Goal: Information Seeking & Learning: Learn about a topic

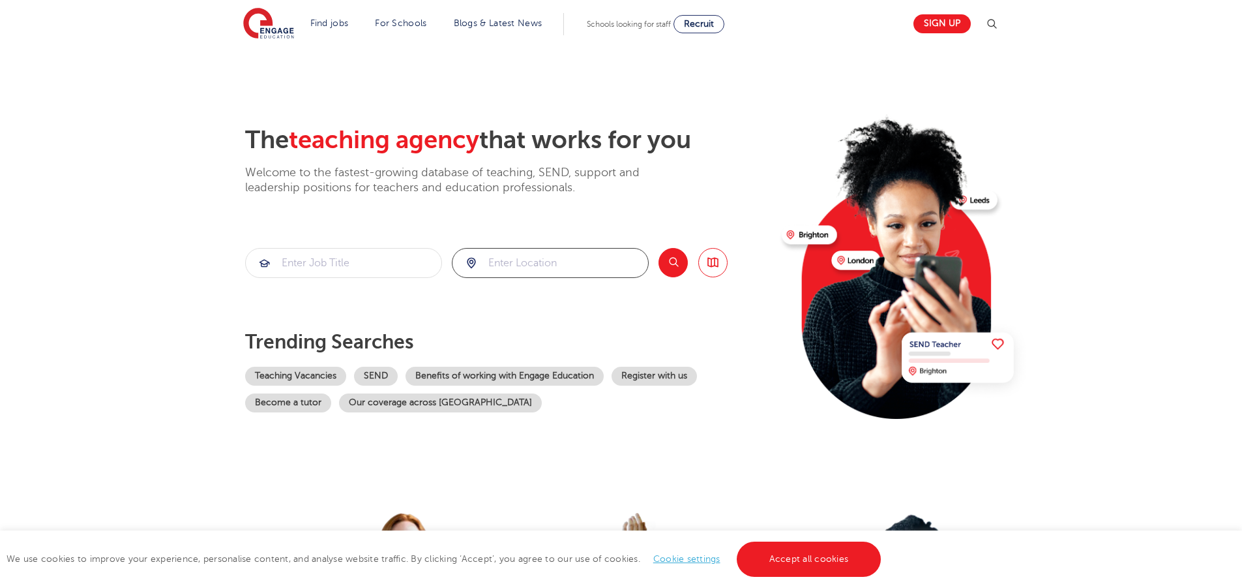
click at [525, 253] on input "search" at bounding box center [551, 262] width 196 height 29
click at [531, 305] on li "[GEOGRAPHIC_DATA]" at bounding box center [550, 304] width 185 height 31
type input "[GEOGRAPHIC_DATA]"
click at [680, 258] on button "Search" at bounding box center [673, 262] width 29 height 29
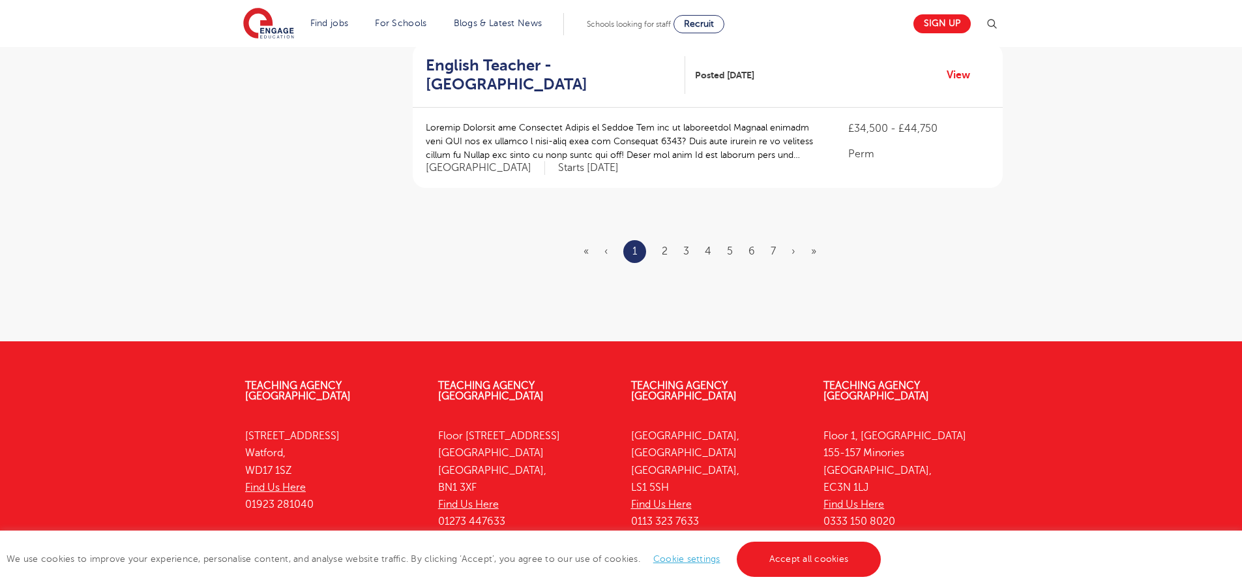
scroll to position [1647, 0]
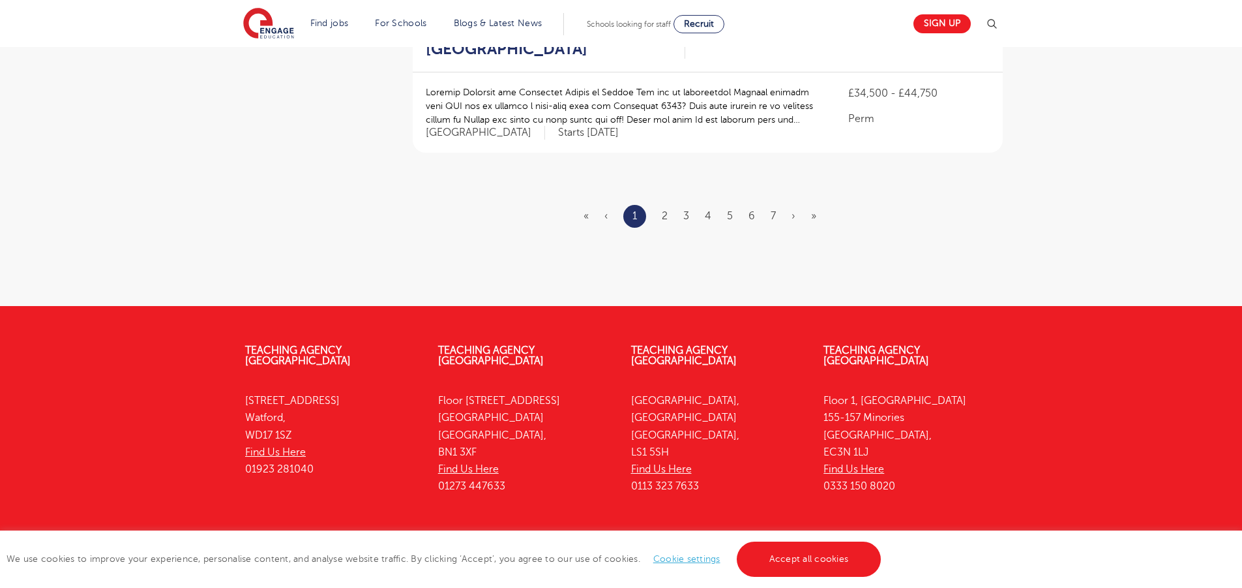
click at [661, 205] on ul "« ‹ 1 2 3 4 5 6 7 › »" at bounding box center [708, 216] width 248 height 23
click at [665, 210] on link "2" at bounding box center [665, 216] width 6 height 12
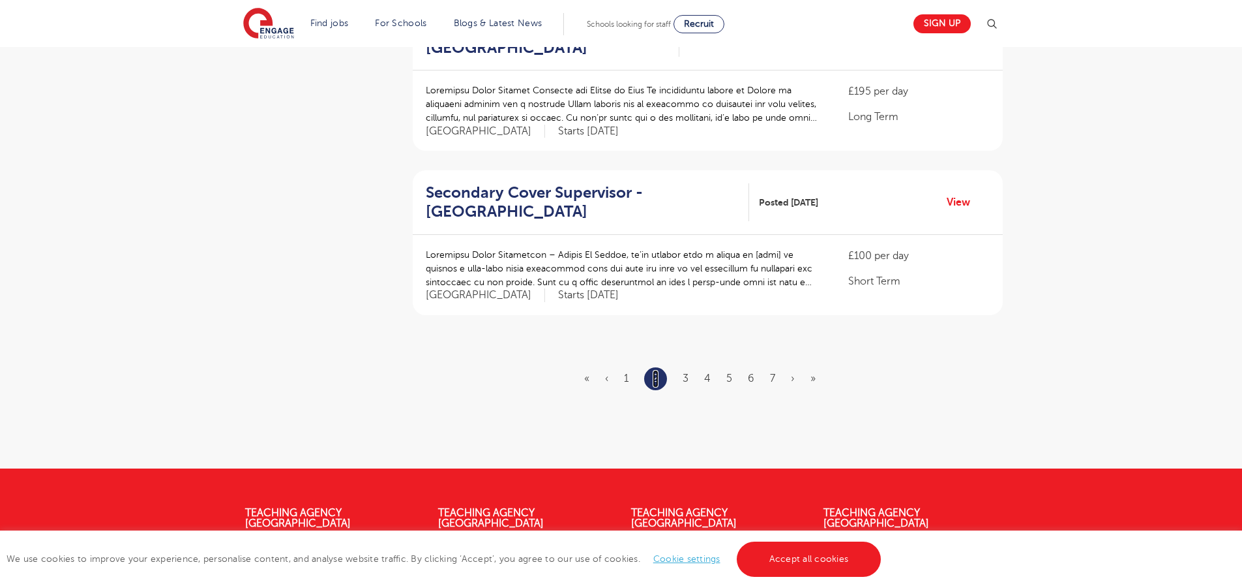
scroll to position [1508, 0]
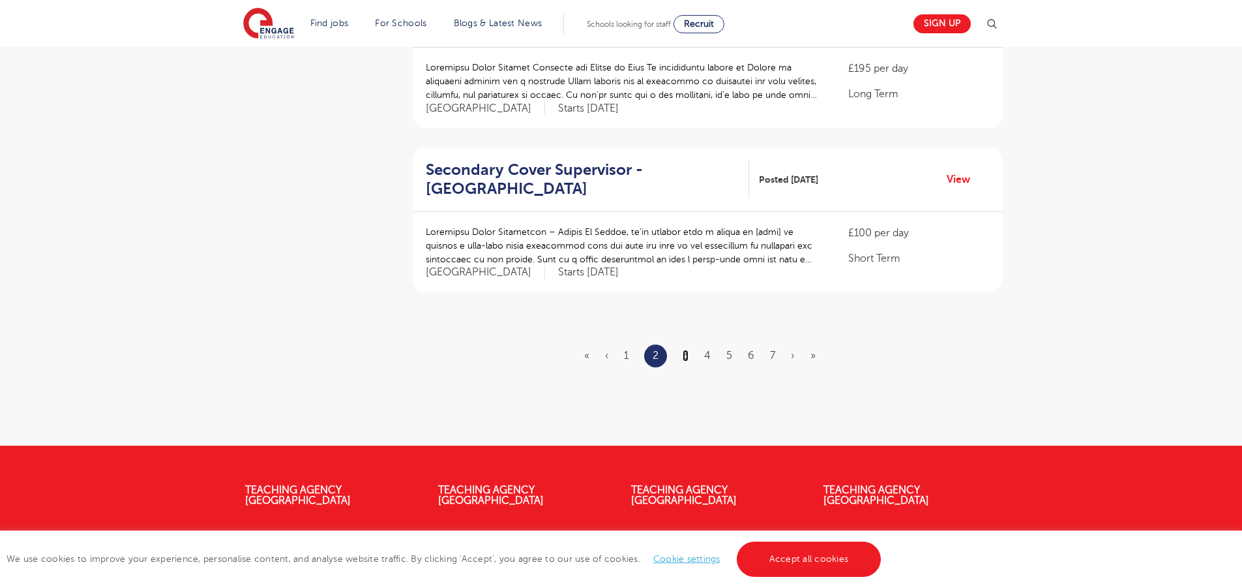
click at [687, 350] on link "3" at bounding box center [686, 356] width 6 height 12
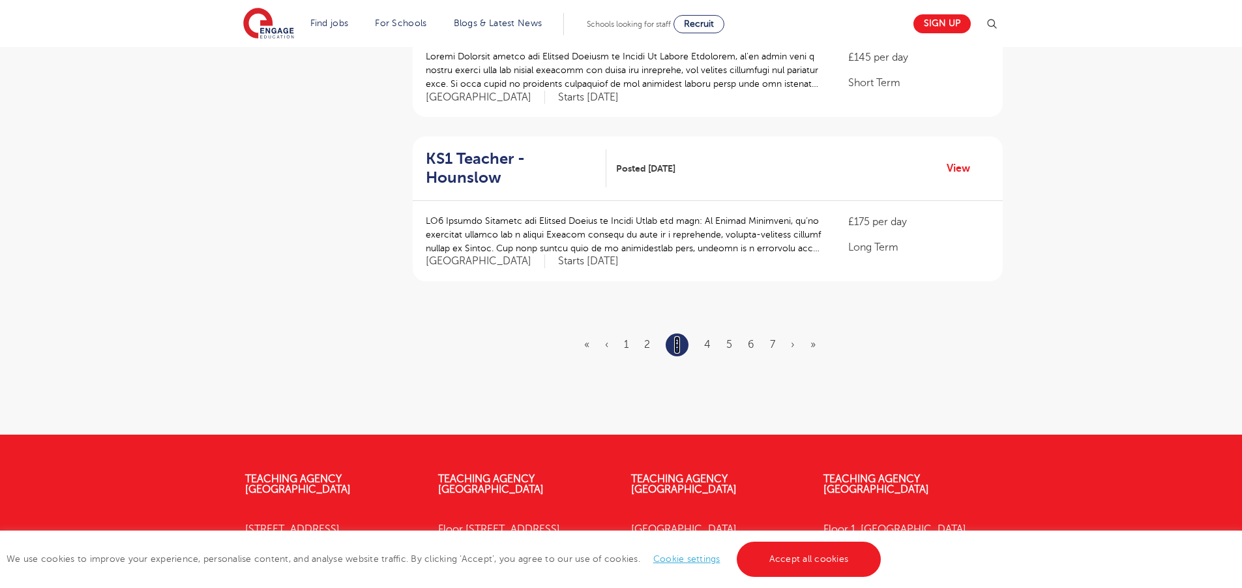
scroll to position [1533, 0]
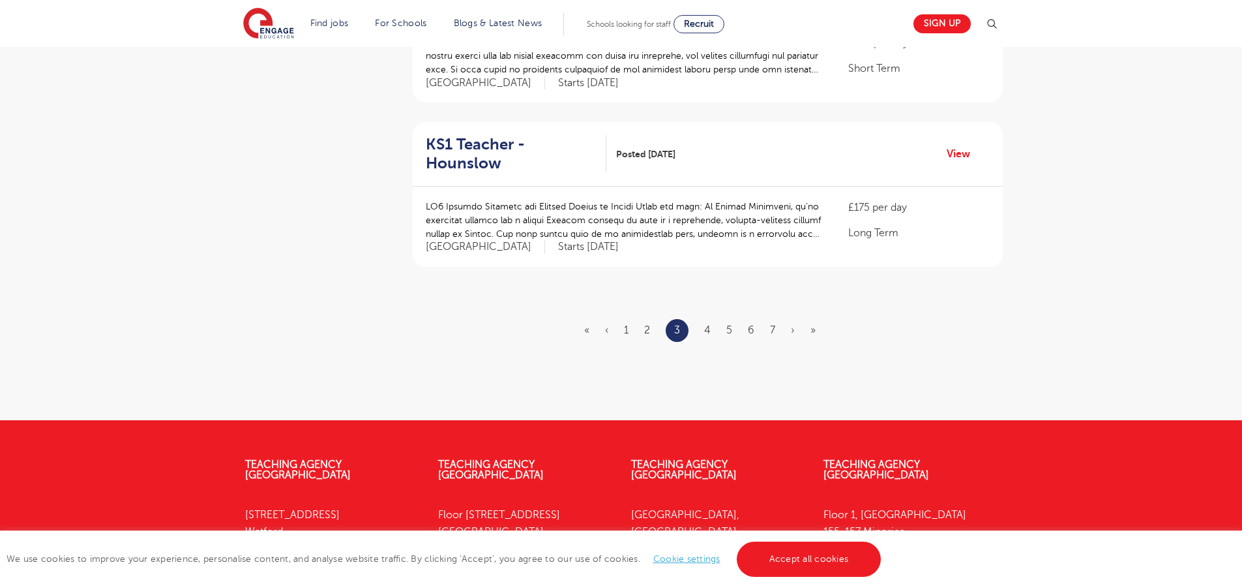
drag, startPoint x: 699, startPoint y: 297, endPoint x: 709, endPoint y: 297, distance: 9.8
click at [709, 319] on ul "« ‹ 1 2 3 4 5 6 7 › »" at bounding box center [707, 330] width 247 height 23
click at [709, 324] on link "4" at bounding box center [707, 330] width 7 height 12
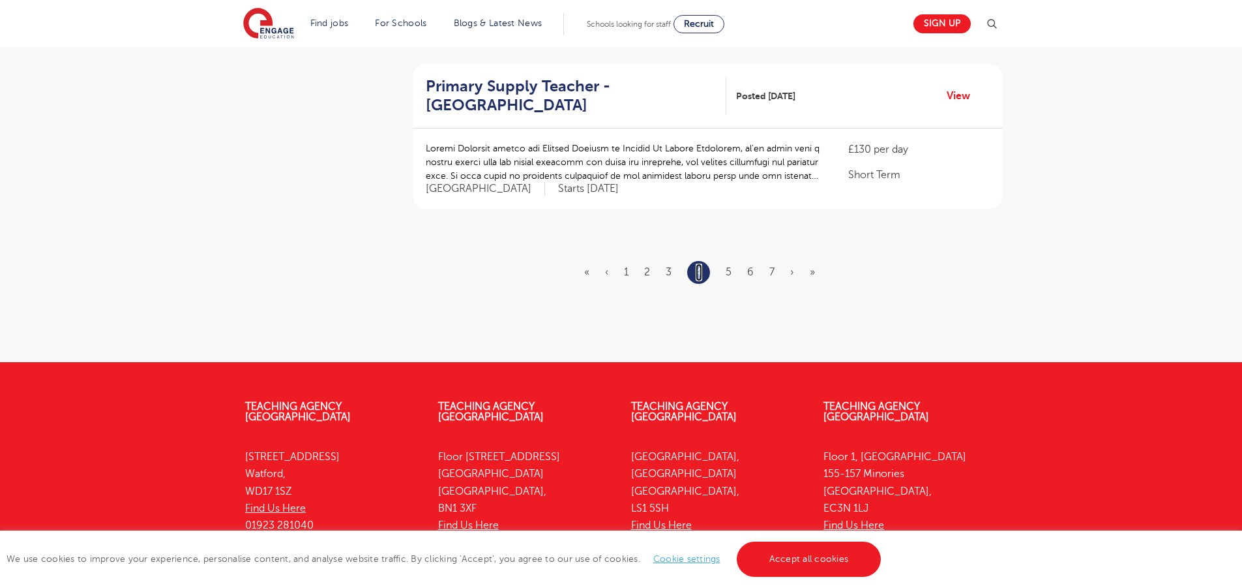
scroll to position [1606, 0]
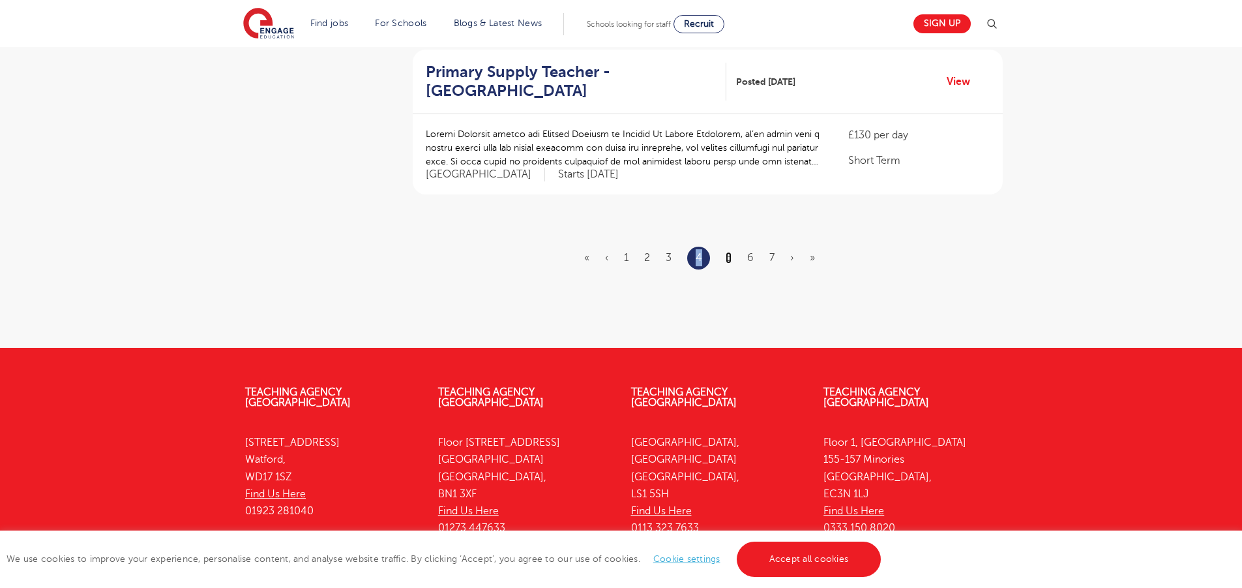
click at [727, 252] on link "5" at bounding box center [729, 258] width 6 height 12
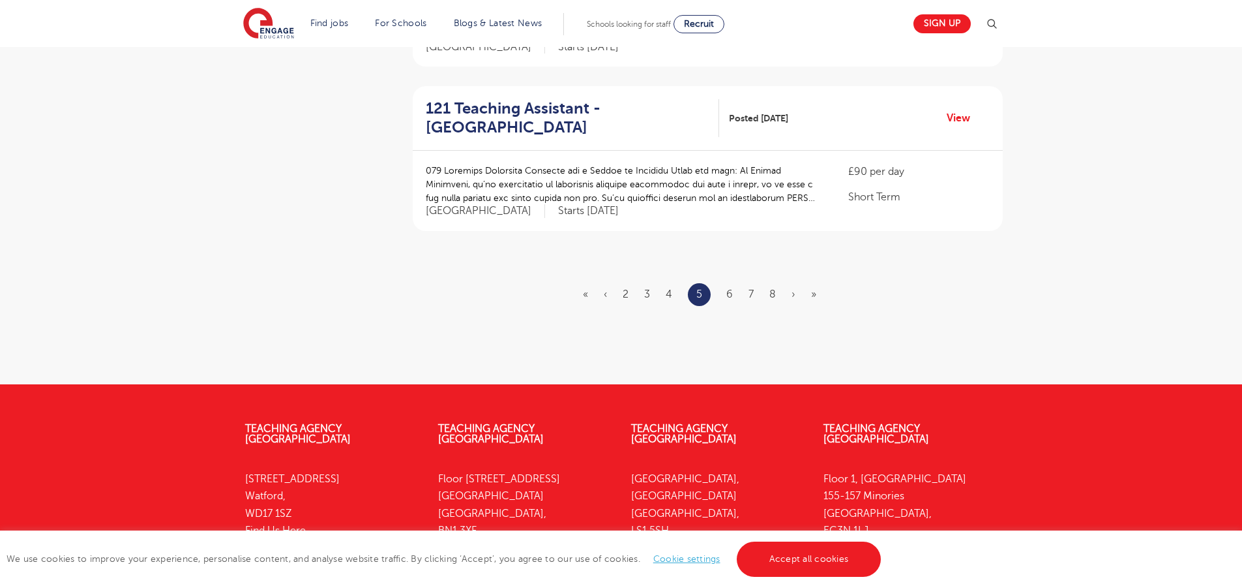
scroll to position [1669, 0]
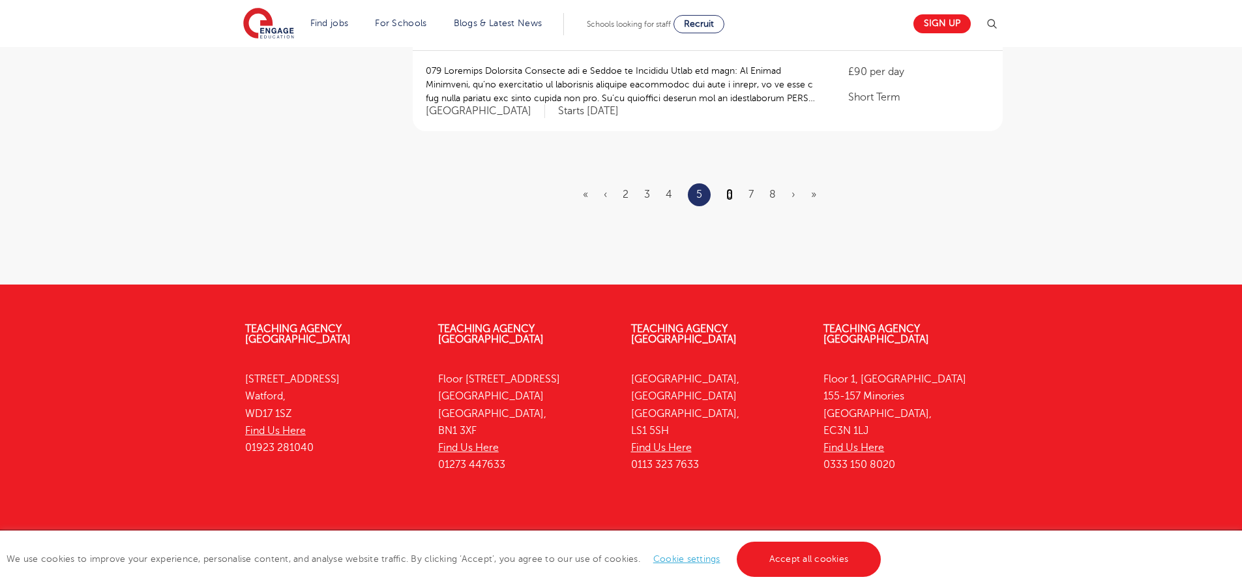
click at [733, 188] on link "6" at bounding box center [730, 194] width 7 height 12
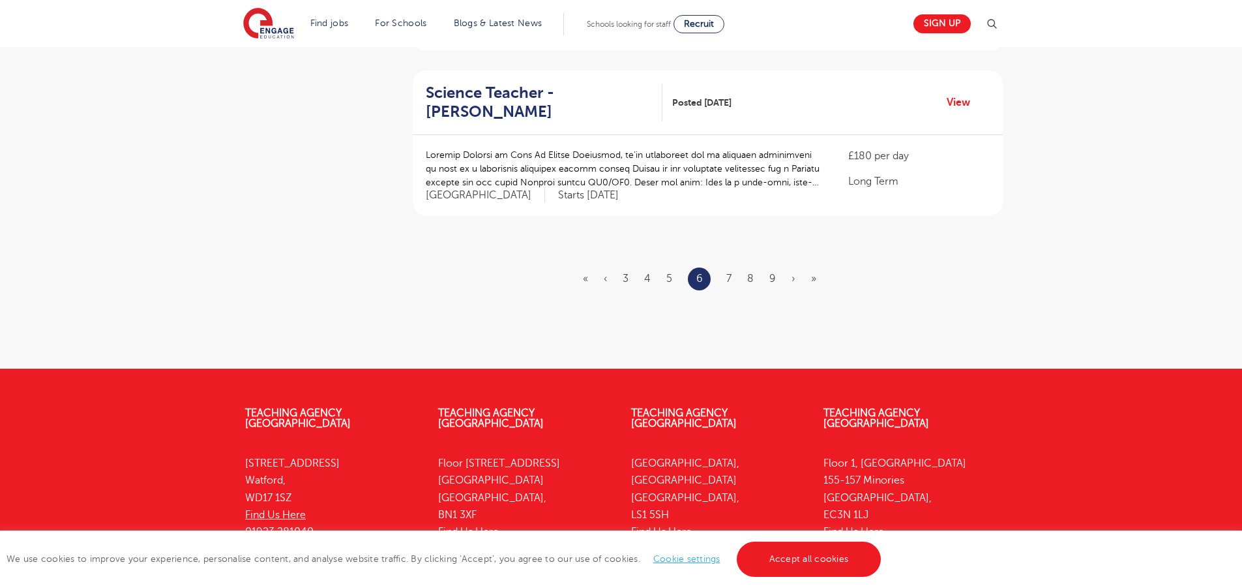
scroll to position [1585, 0]
click at [727, 272] on link "7" at bounding box center [729, 278] width 5 height 12
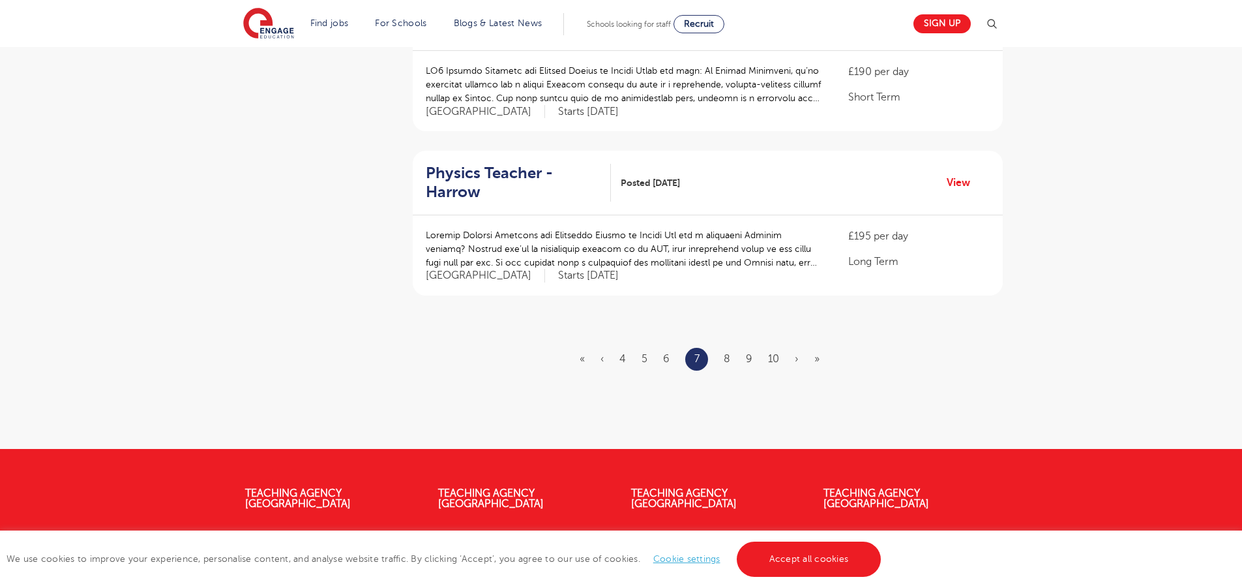
scroll to position [1517, 0]
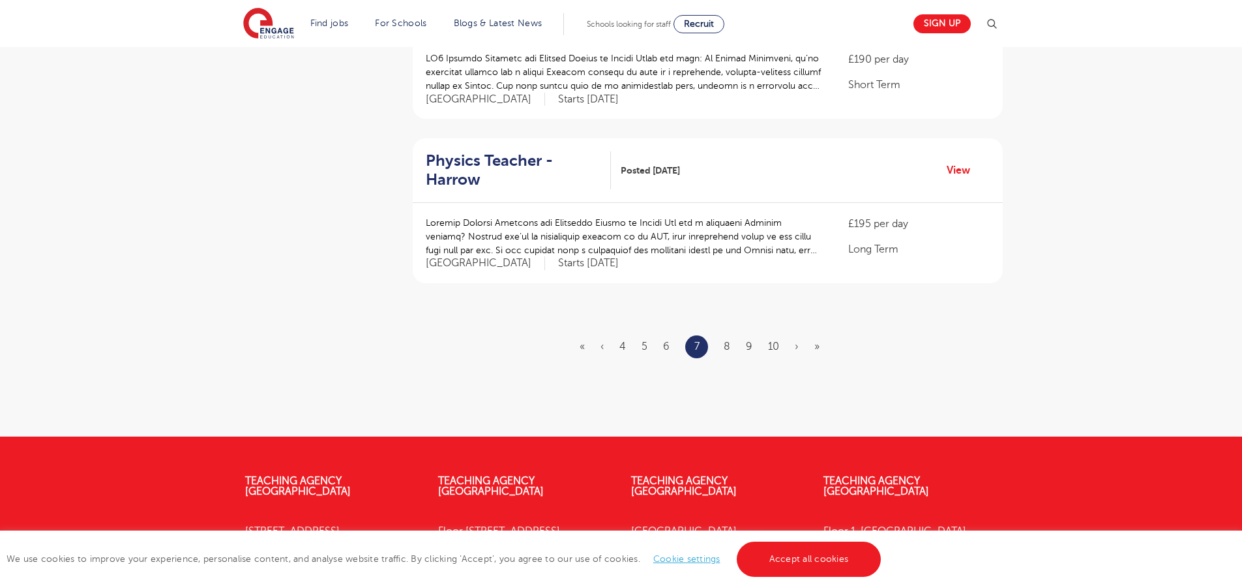
click at [725, 338] on li "8" at bounding box center [727, 346] width 7 height 17
click at [728, 340] on link "8" at bounding box center [727, 346] width 7 height 12
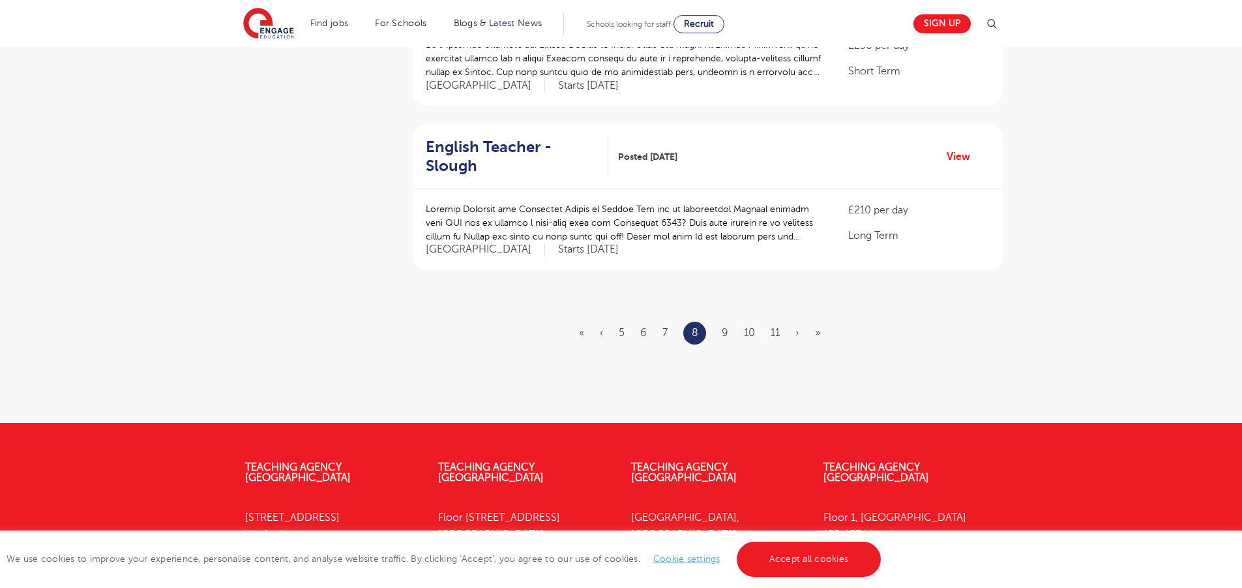
scroll to position [1534, 0]
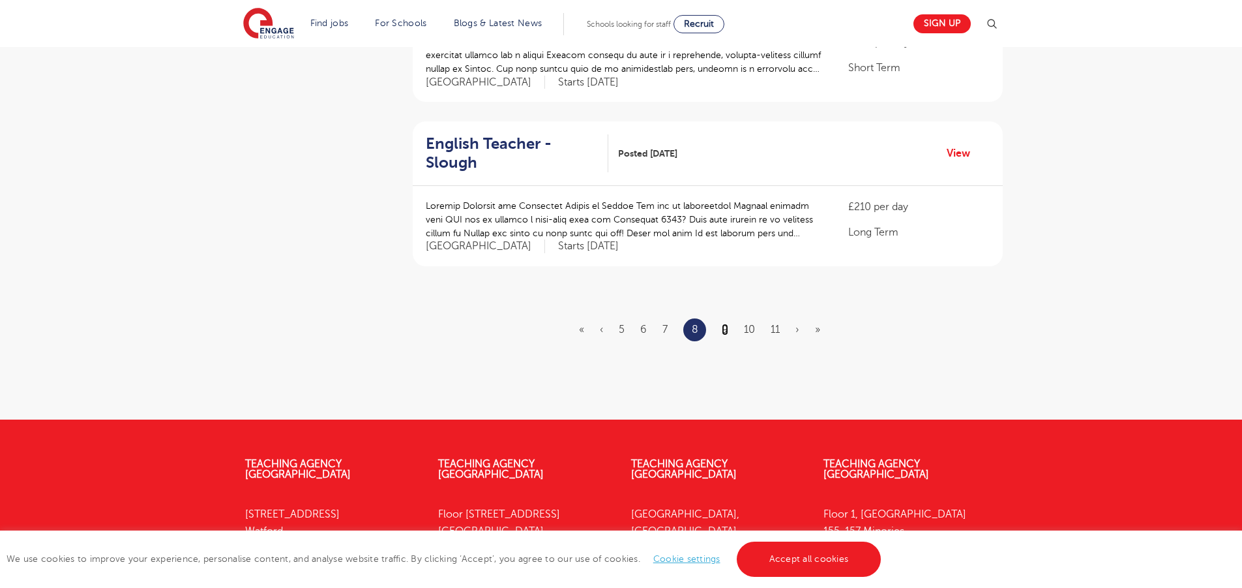
click at [723, 323] on link "9" at bounding box center [725, 329] width 7 height 12
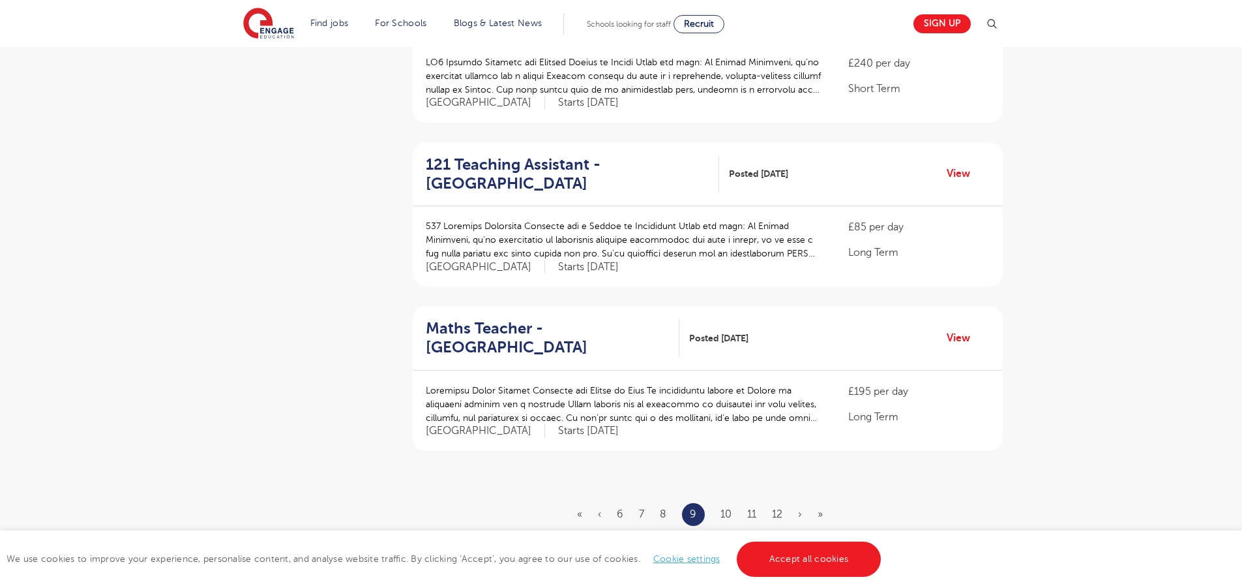
scroll to position [1437, 0]
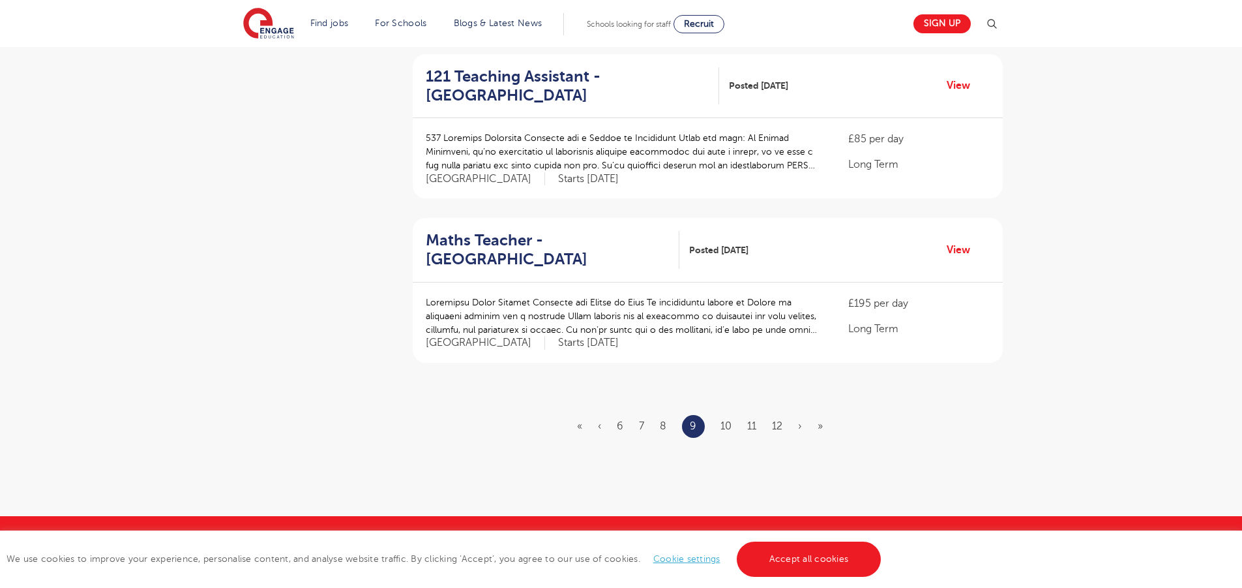
click at [723, 417] on li "10" at bounding box center [726, 425] width 11 height 17
click at [728, 420] on link "10" at bounding box center [726, 426] width 11 height 12
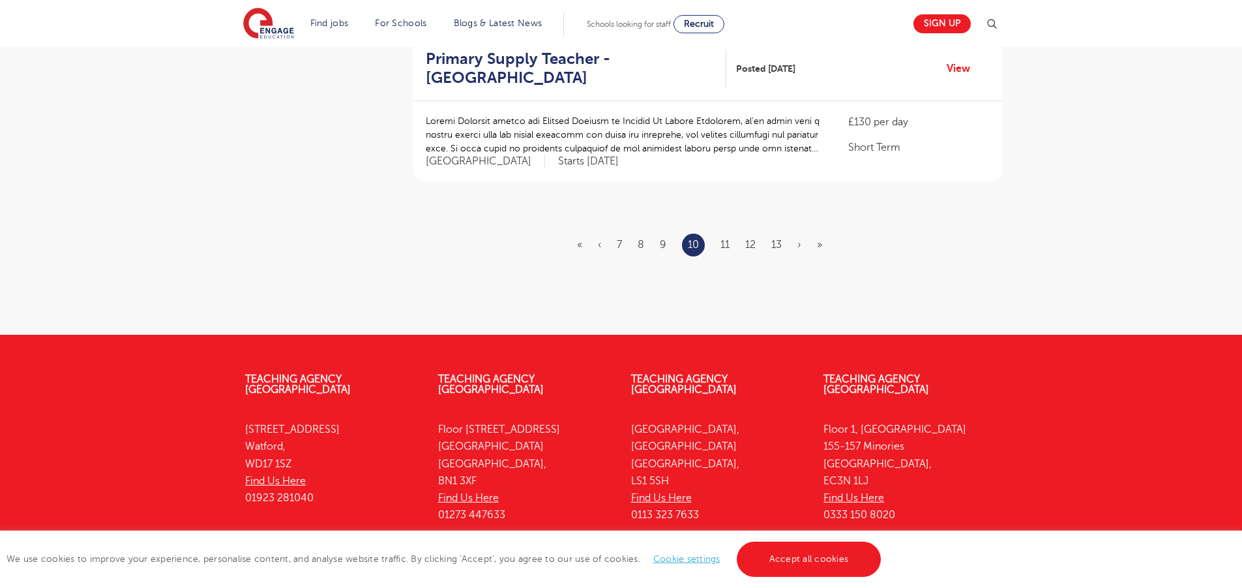
scroll to position [1669, 0]
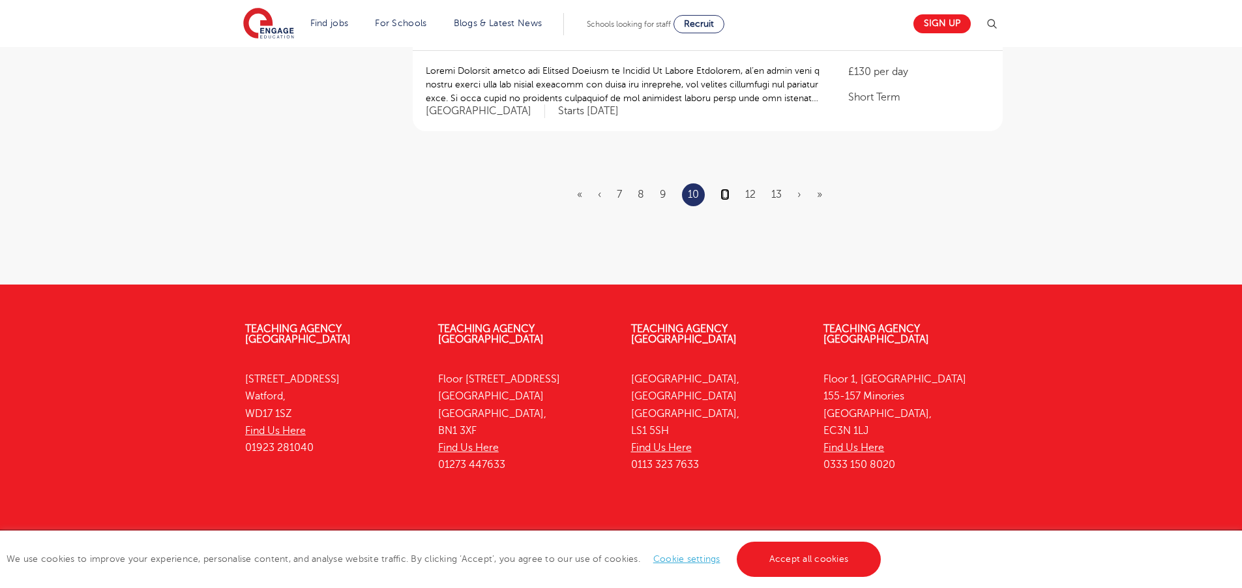
click at [724, 188] on link "11" at bounding box center [725, 194] width 9 height 12
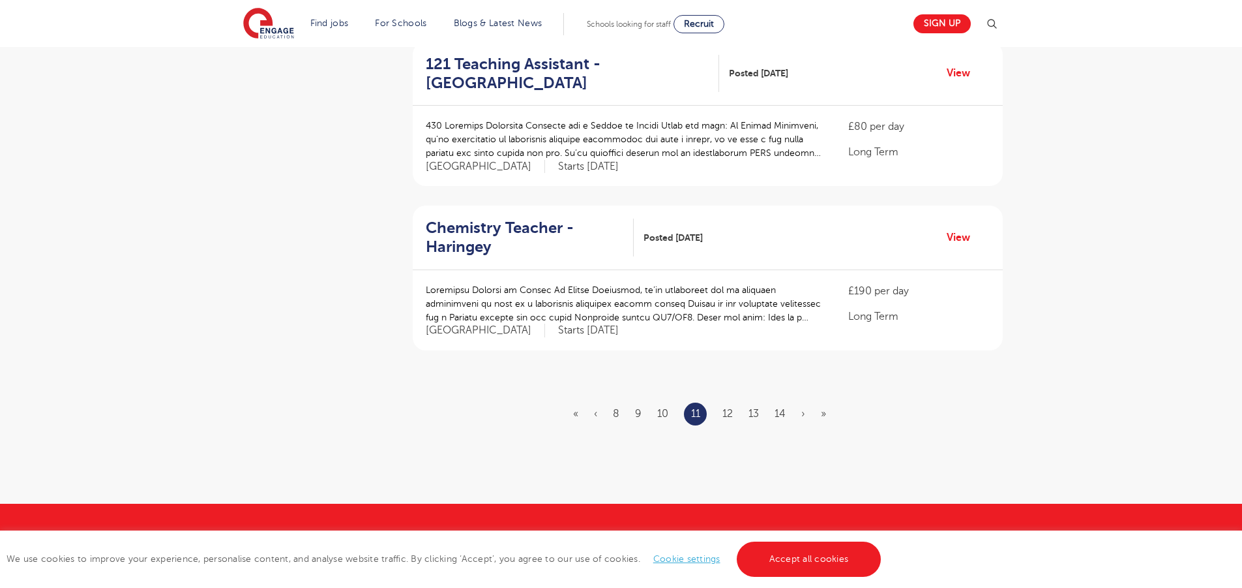
scroll to position [1669, 0]
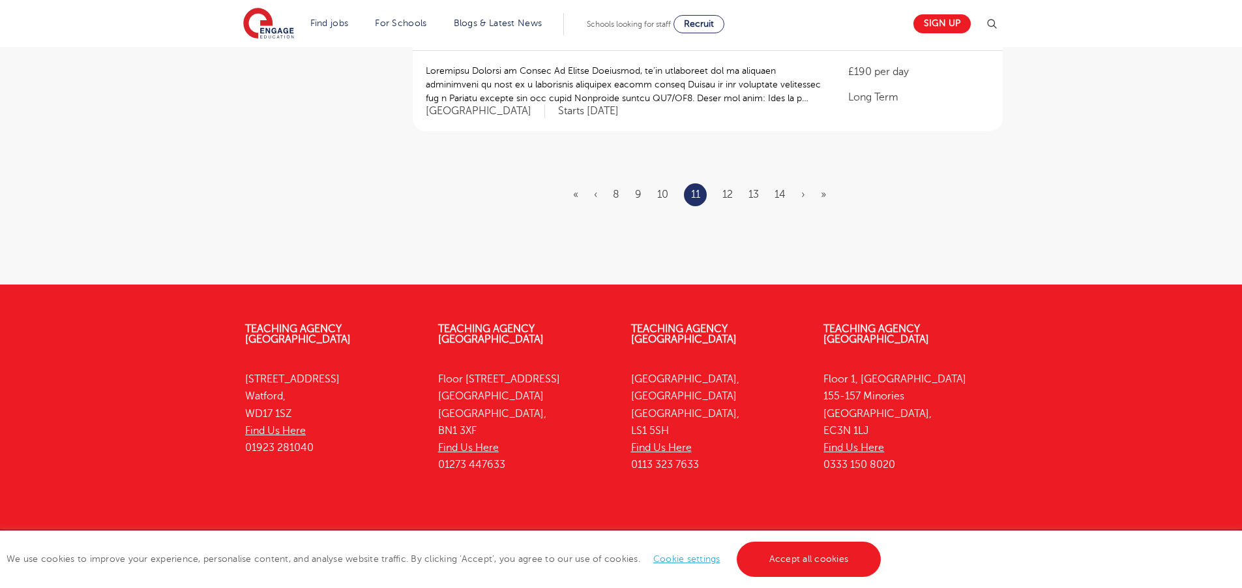
click at [725, 186] on li "12" at bounding box center [728, 194] width 10 height 17
click at [728, 188] on link "12" at bounding box center [728, 194] width 10 height 12
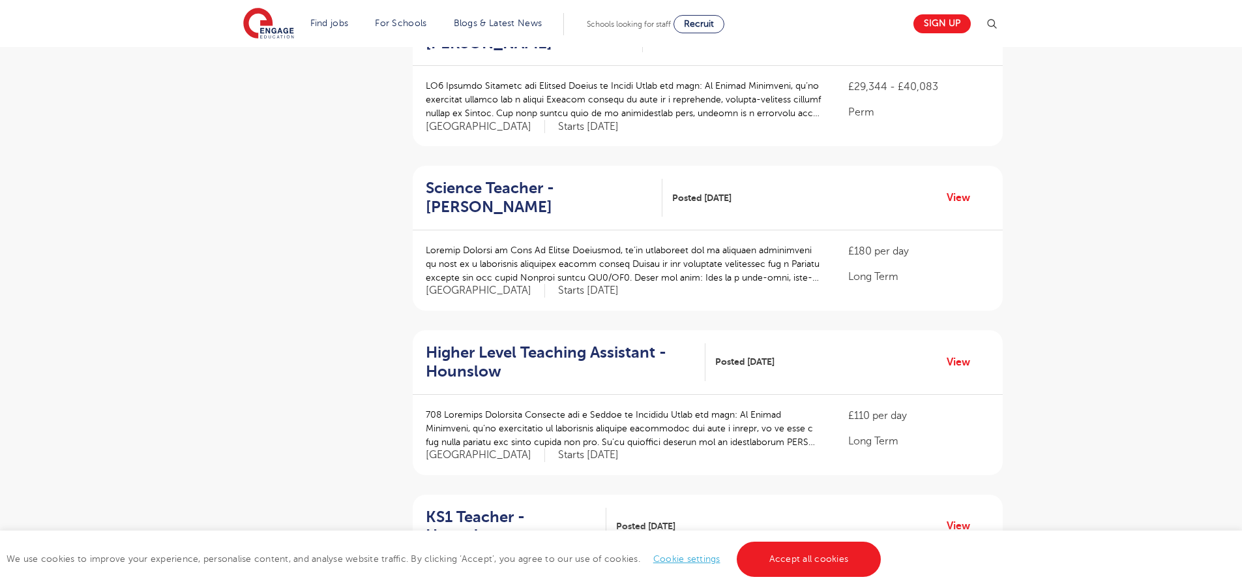
scroll to position [616, 0]
